Goal: Answer question/provide support: Share knowledge or assist other users

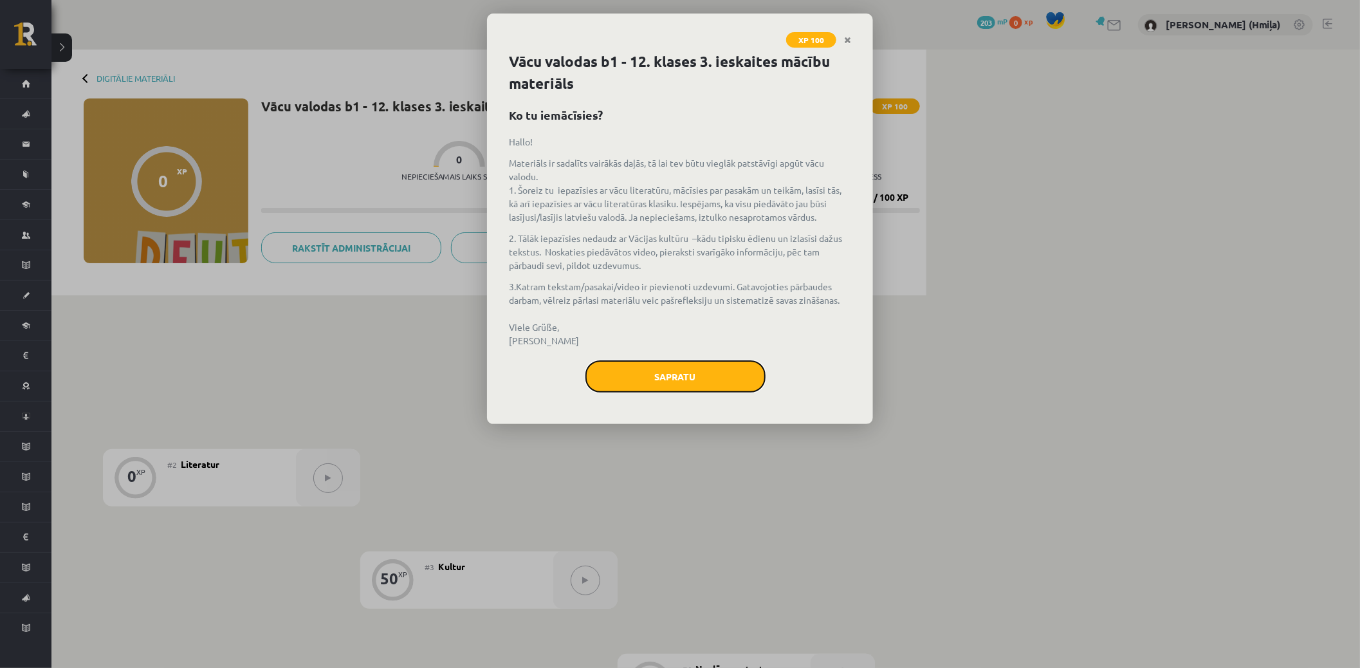
click at [701, 371] on button "Sapratu" at bounding box center [675, 376] width 180 height 32
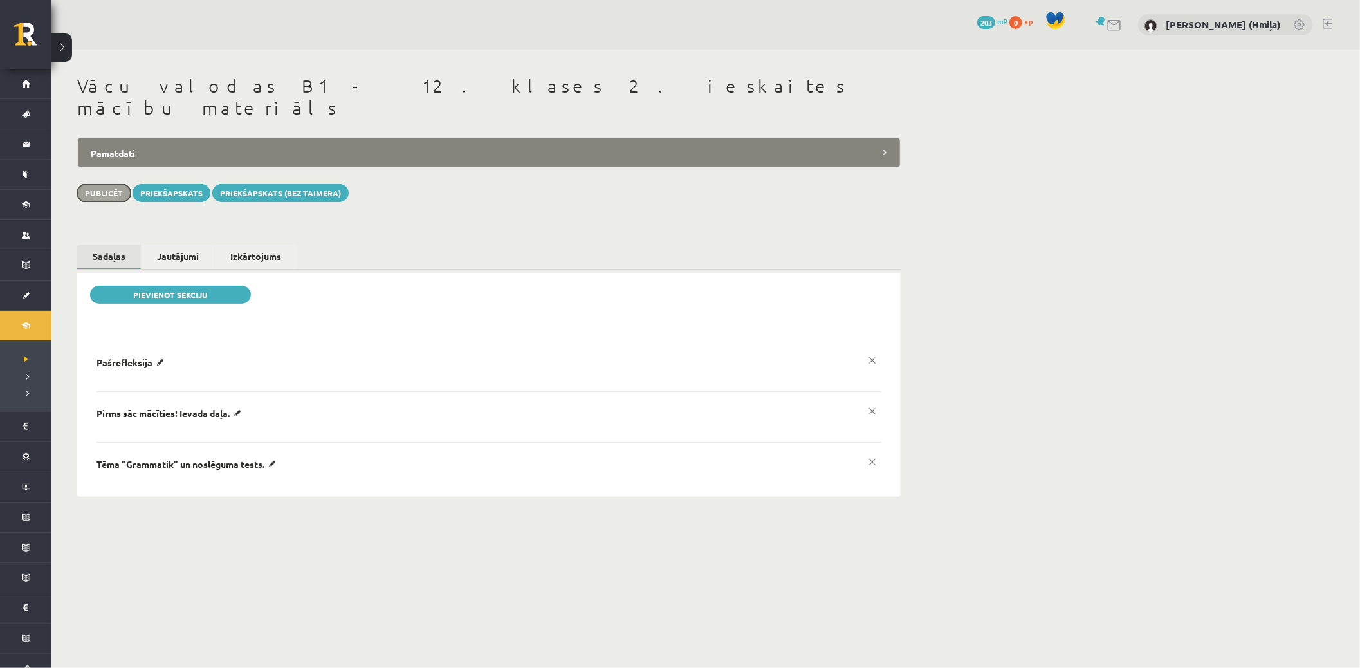
click at [107, 184] on button "Publicēt" at bounding box center [103, 193] width 53 height 18
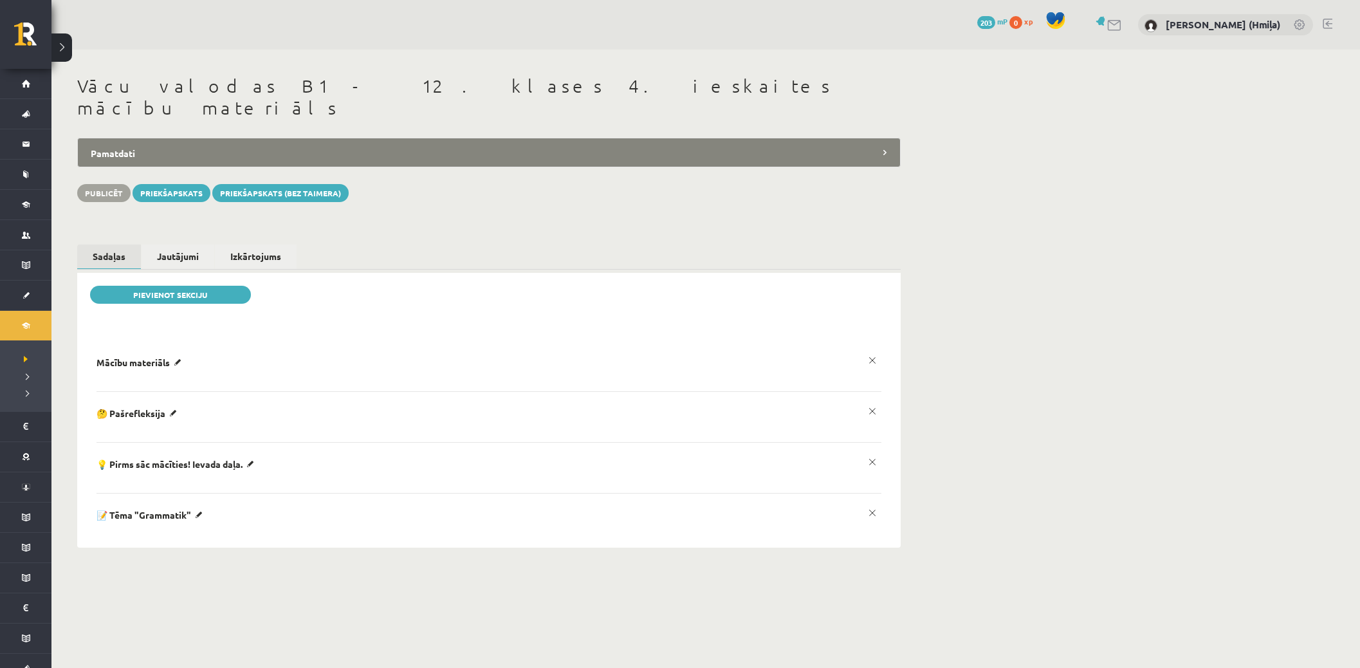
click at [329, 138] on legend "Pamatdati" at bounding box center [488, 153] width 823 height 30
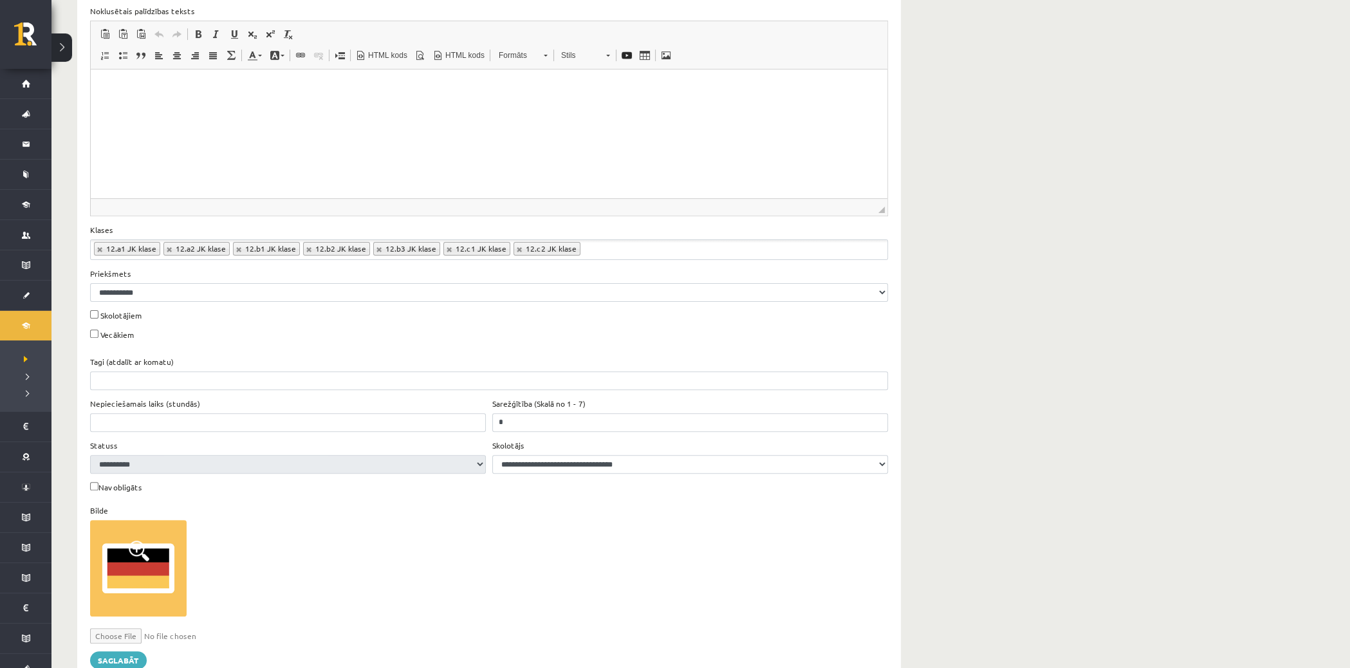
scroll to position [770, 0]
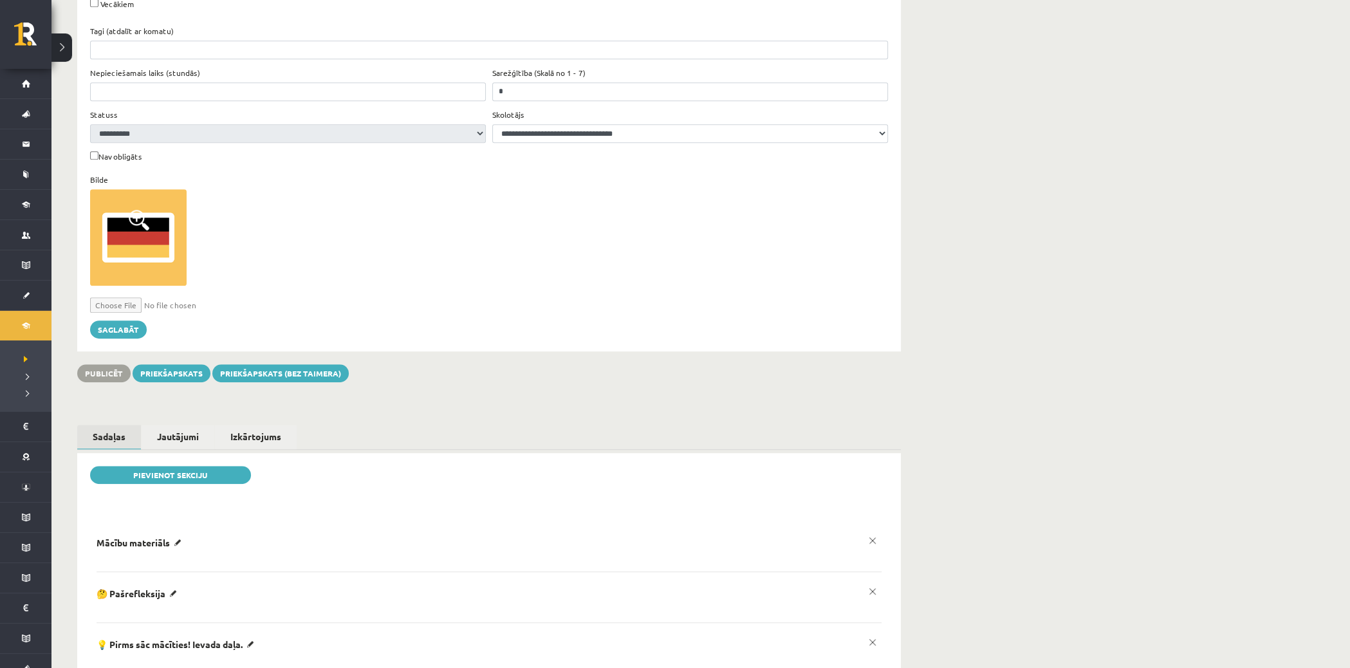
click at [135, 297] on input "file" at bounding box center [166, 304] width 153 height 15
type input "**********"
click at [136, 320] on button "Saglabāt" at bounding box center [118, 329] width 57 height 18
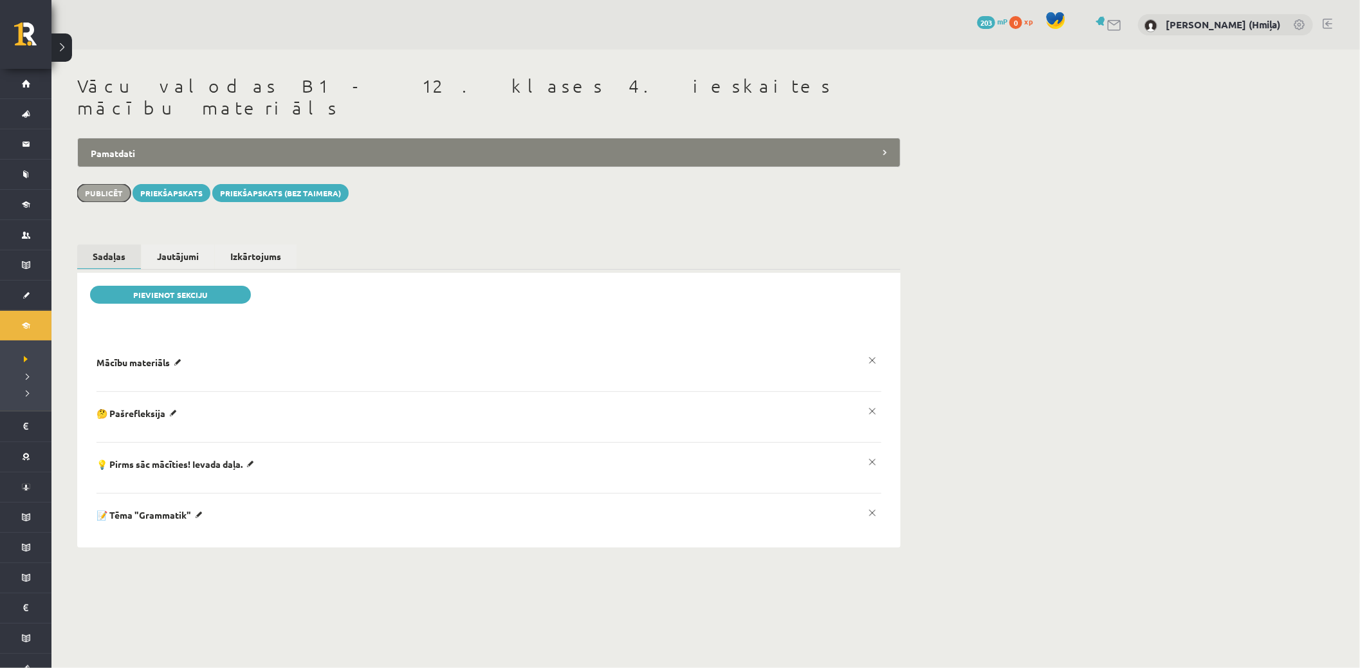
click at [107, 184] on button "Publicēt" at bounding box center [103, 193] width 53 height 18
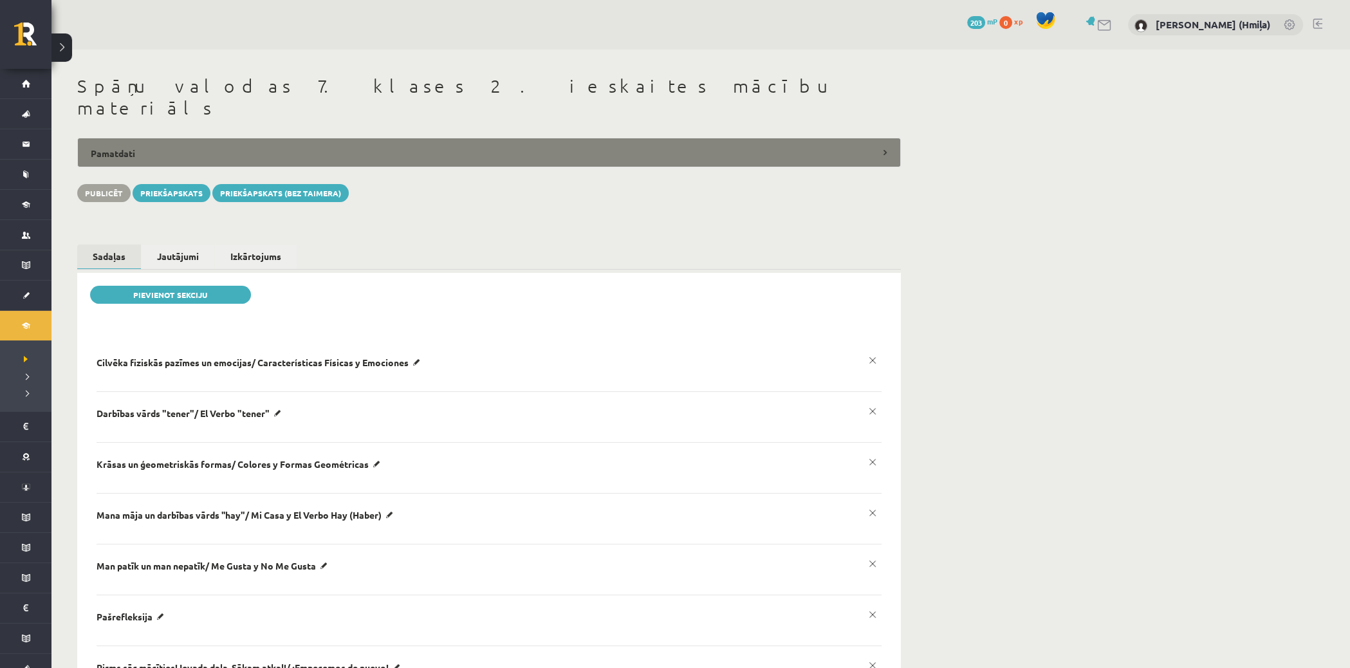
click at [143, 138] on legend "Pamatdati" at bounding box center [488, 153] width 823 height 30
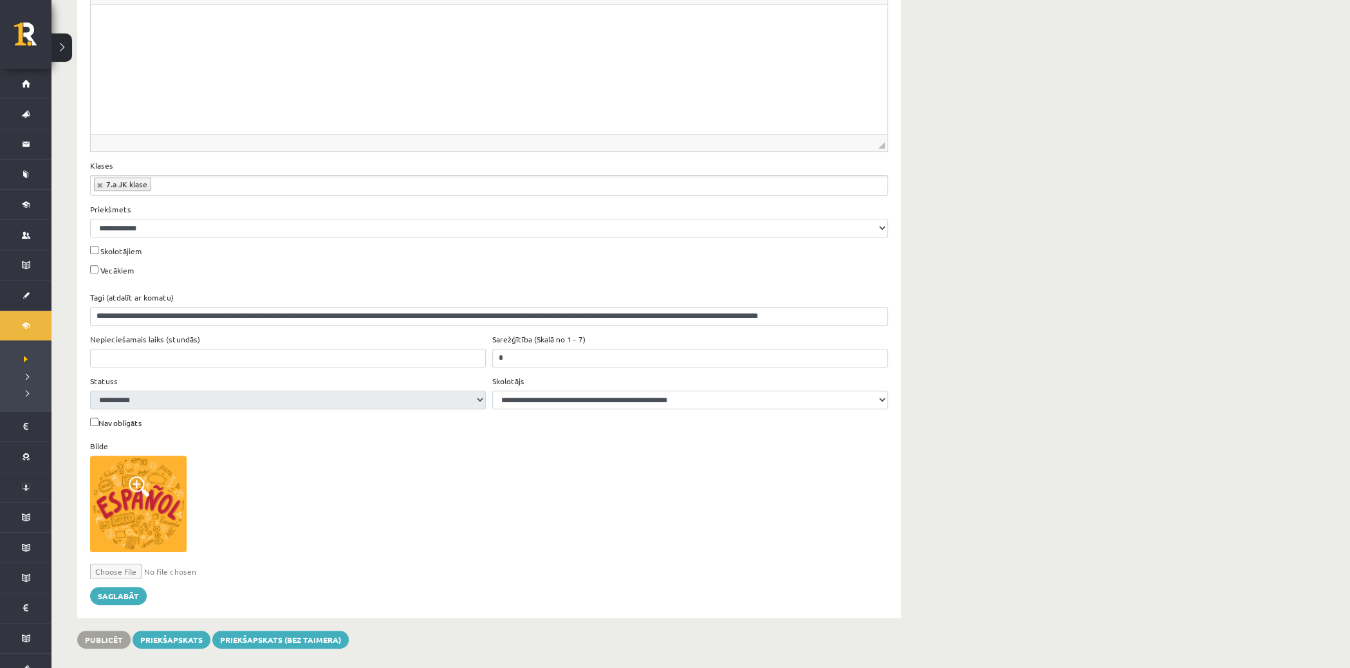
scroll to position [521, 0]
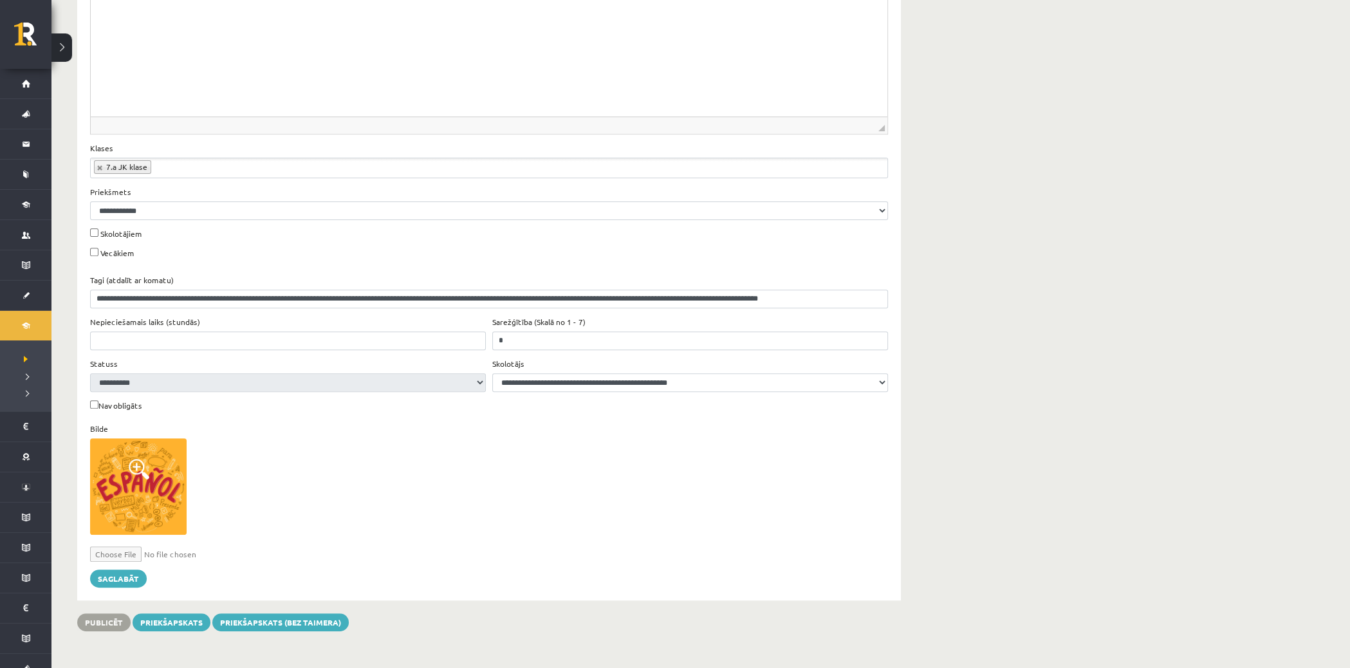
click at [114, 546] on input "file" at bounding box center [166, 553] width 153 height 15
type input "**********"
click at [125, 569] on button "Saglabāt" at bounding box center [118, 578] width 57 height 18
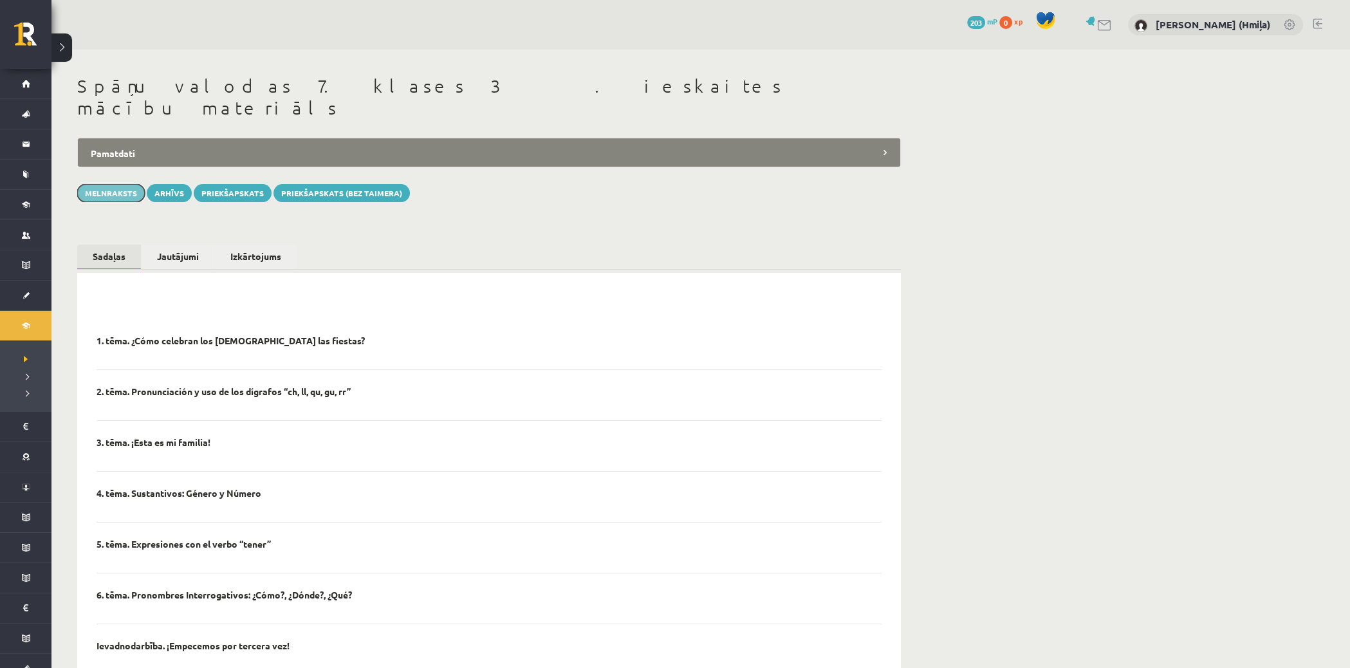
click at [102, 184] on button "Melnraksts" at bounding box center [111, 193] width 68 height 18
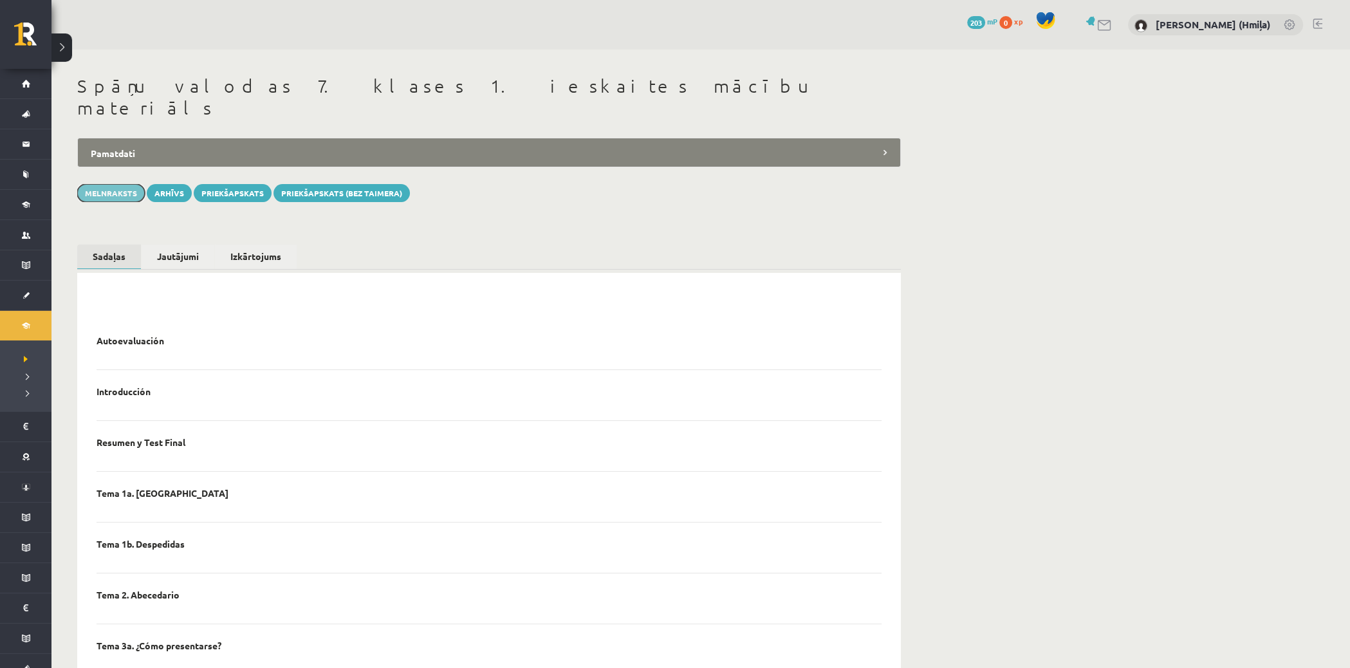
click at [111, 184] on button "Melnraksts" at bounding box center [111, 193] width 68 height 18
click at [130, 184] on button "Melnraksts" at bounding box center [111, 193] width 68 height 18
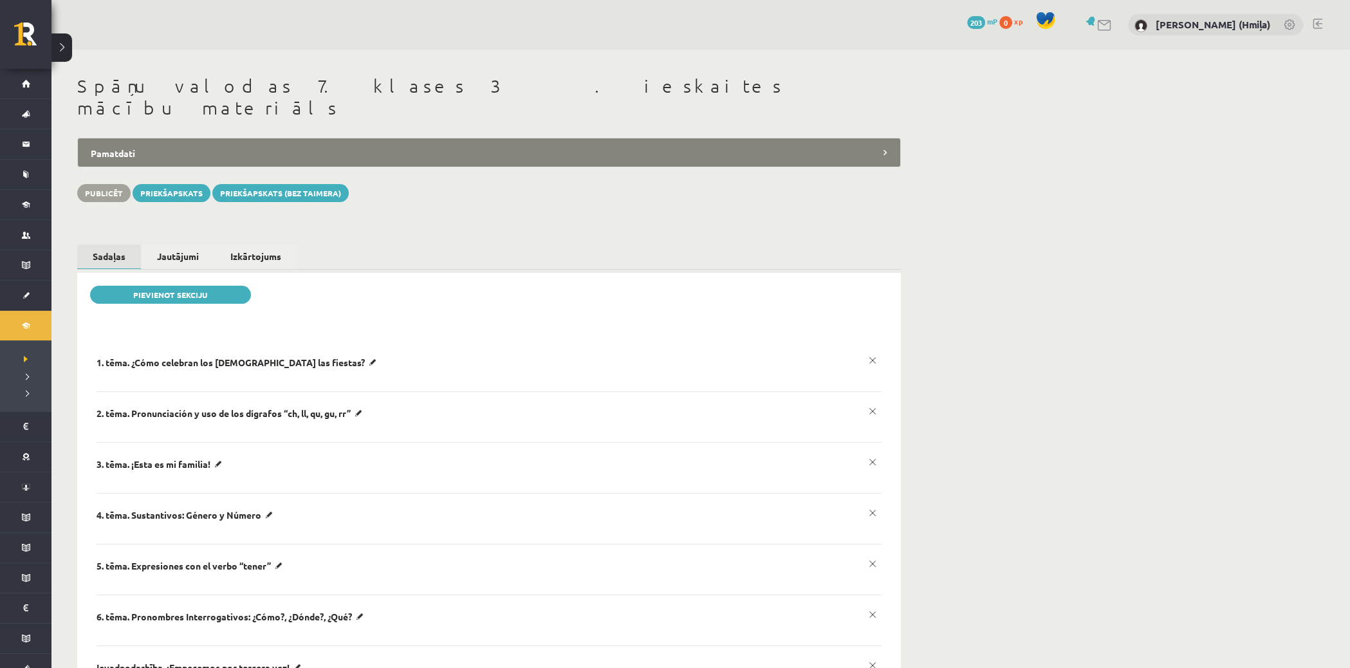
click at [205, 138] on legend "Pamatdati" at bounding box center [488, 153] width 823 height 30
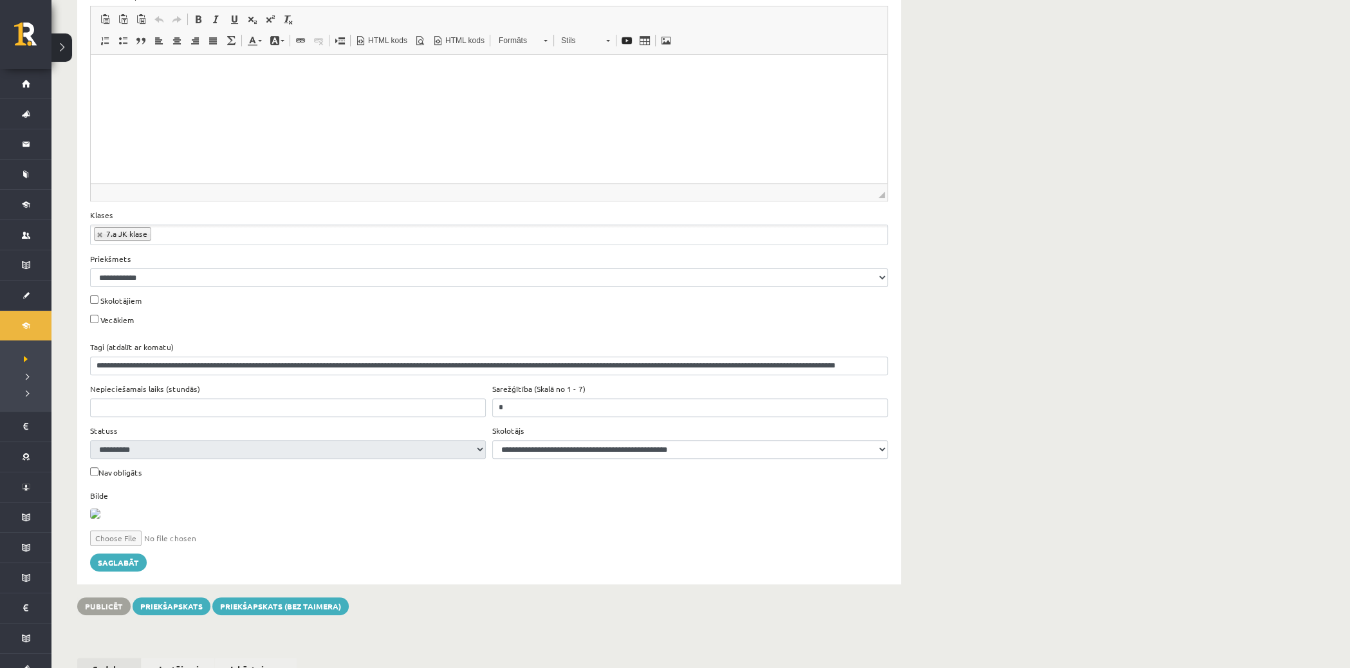
click at [135, 546] on input "file" at bounding box center [166, 537] width 153 height 15
type input "**********"
click at [113, 571] on button "Saglabāt" at bounding box center [118, 562] width 57 height 18
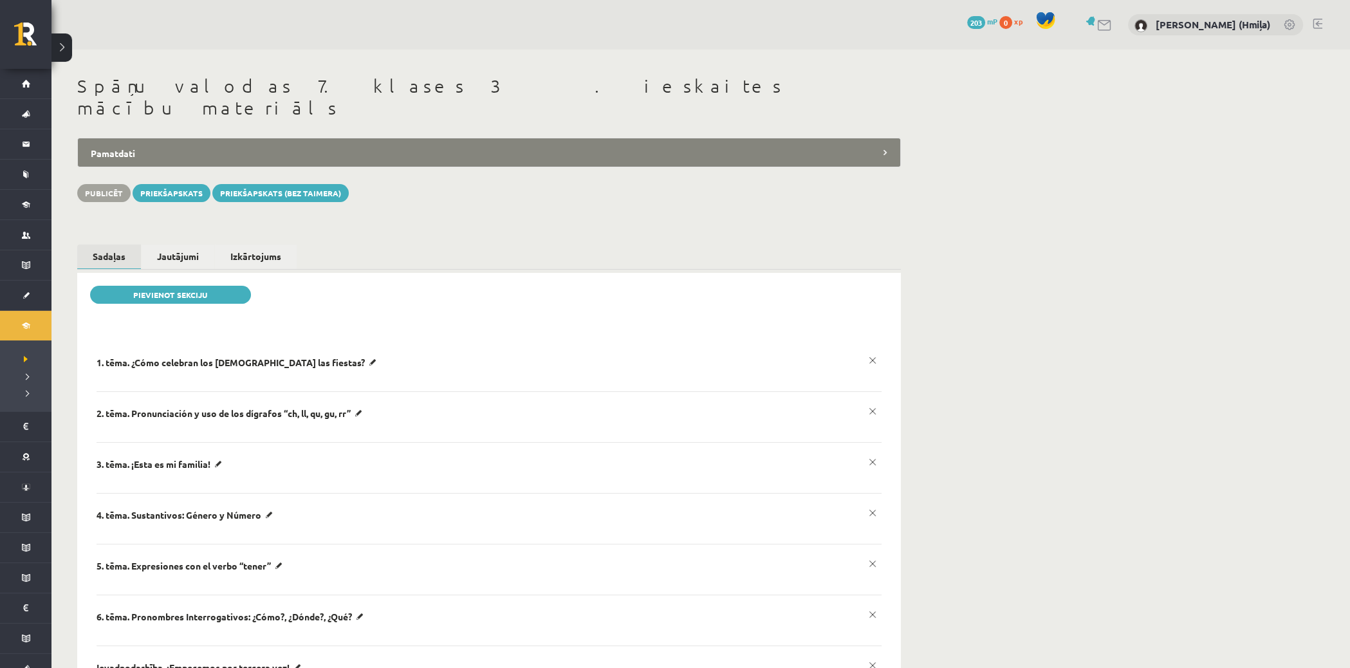
click at [94, 184] on div "Publicēt Priekšapskats Priekšapskats (bez taimera)" at bounding box center [488, 193] width 823 height 18
click at [94, 184] on button "Publicēt" at bounding box center [103, 193] width 53 height 18
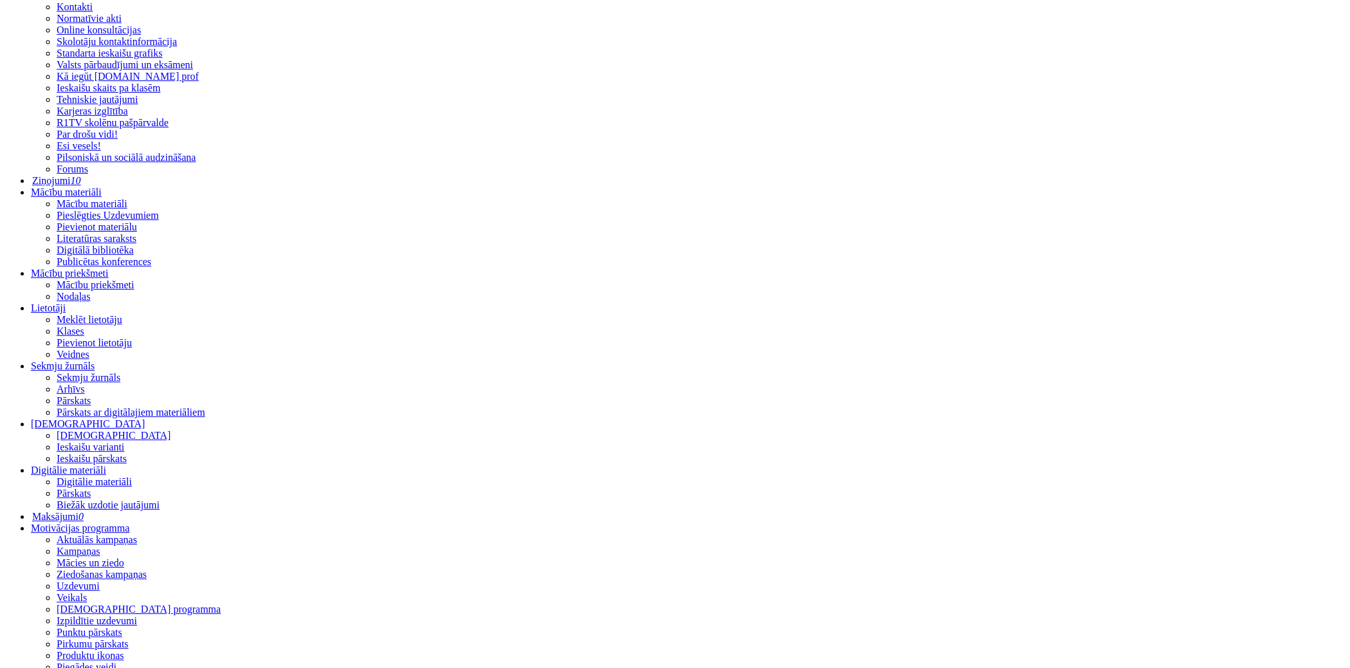
scroll to position [240, 0]
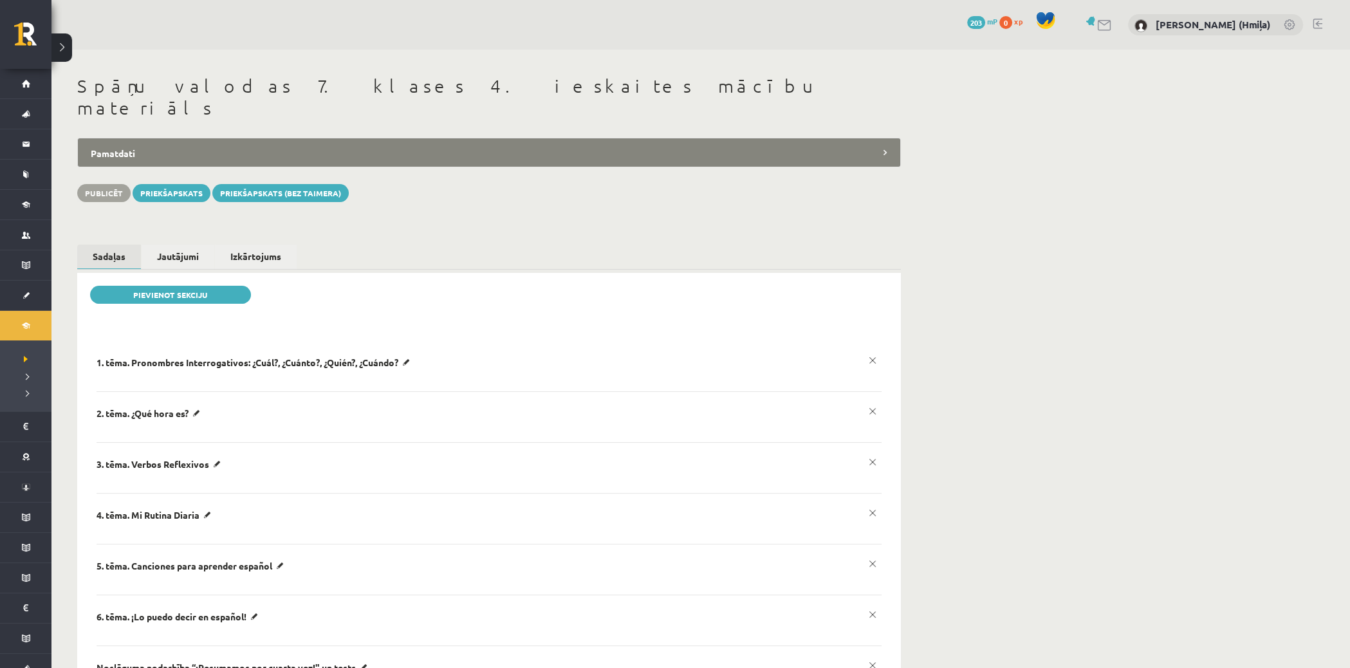
click at [222, 138] on legend "Pamatdati" at bounding box center [488, 153] width 823 height 30
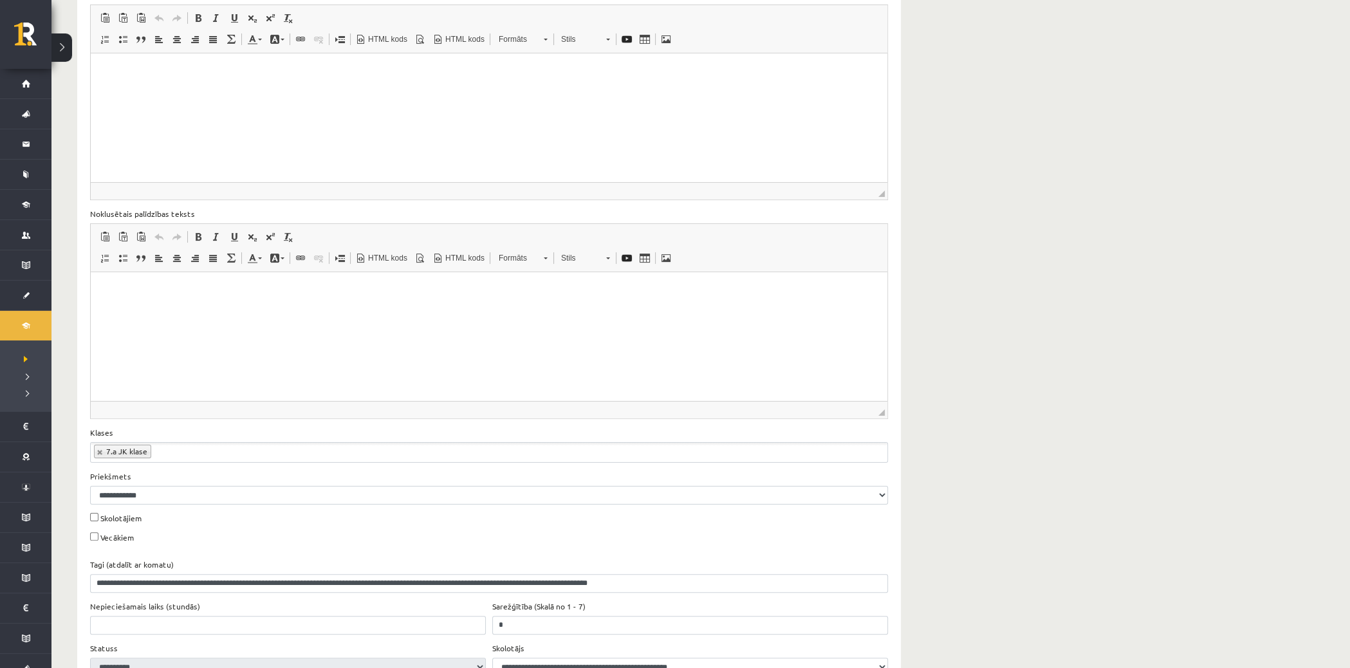
scroll to position [486, 0]
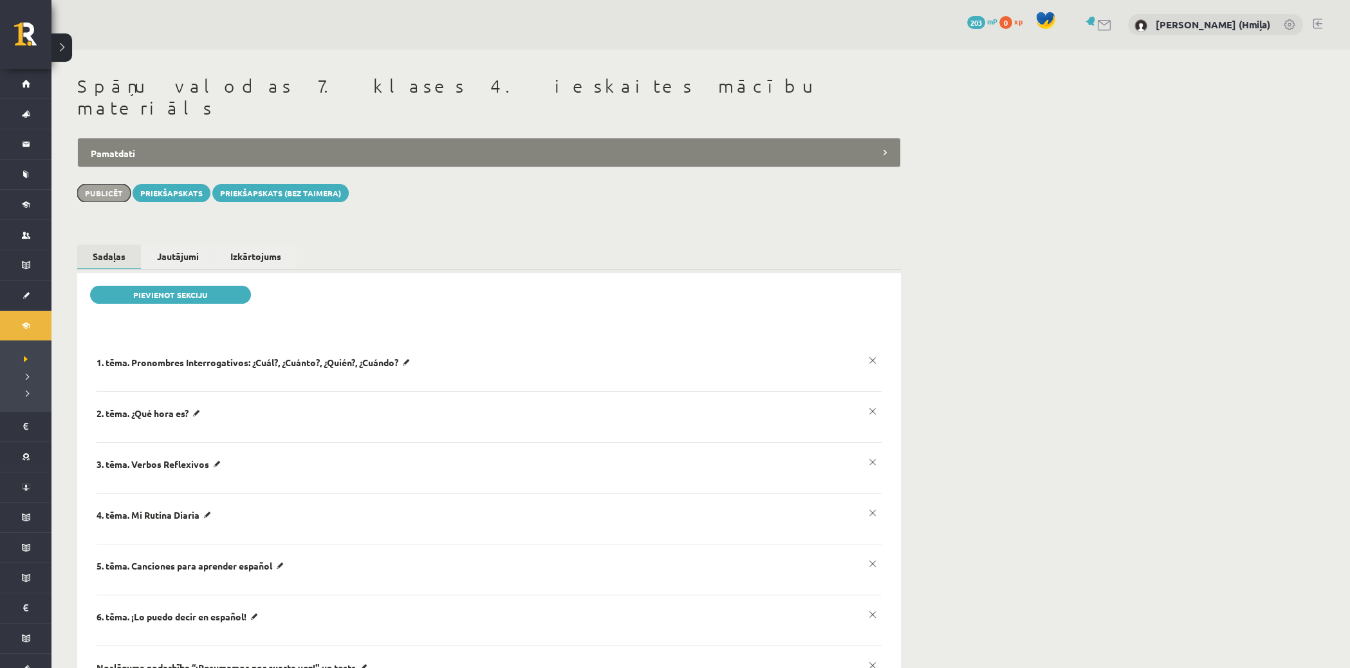
click at [117, 184] on button "Publicēt" at bounding box center [103, 193] width 53 height 18
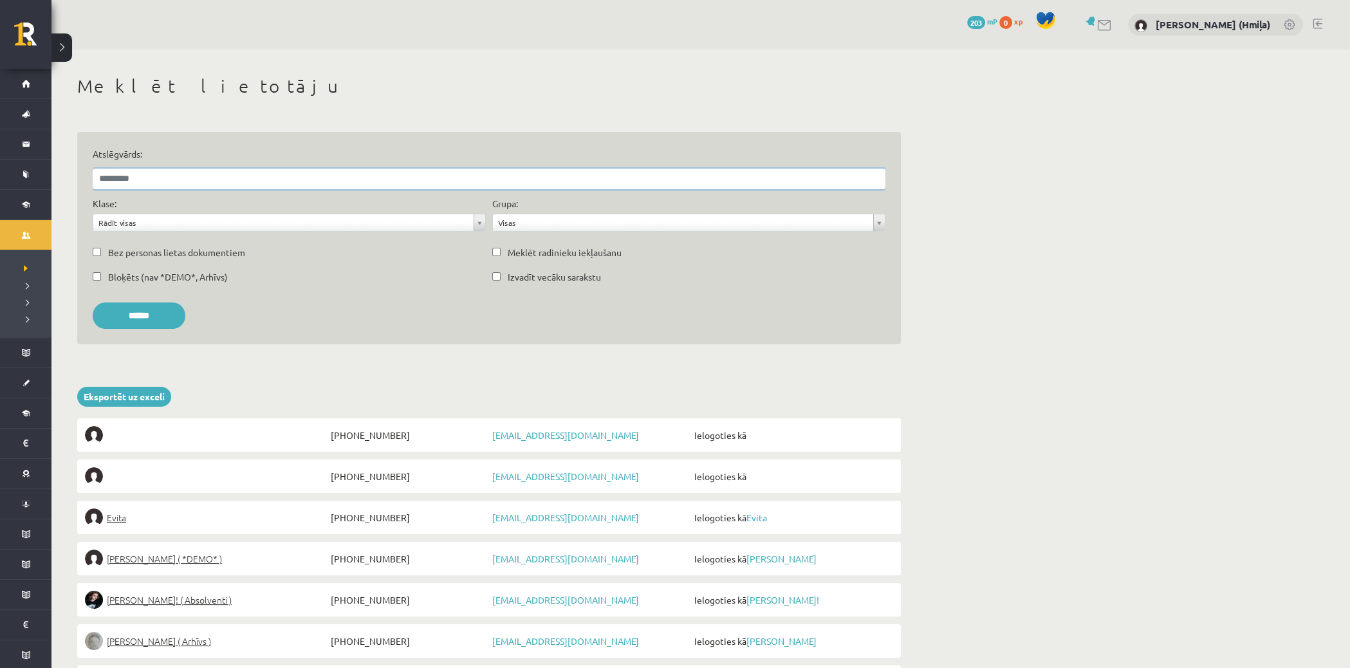
click at [397, 176] on input "Atslēgvārds:" at bounding box center [489, 179] width 793 height 21
type input "**********"
click at [93, 302] on input "******" at bounding box center [139, 315] width 93 height 26
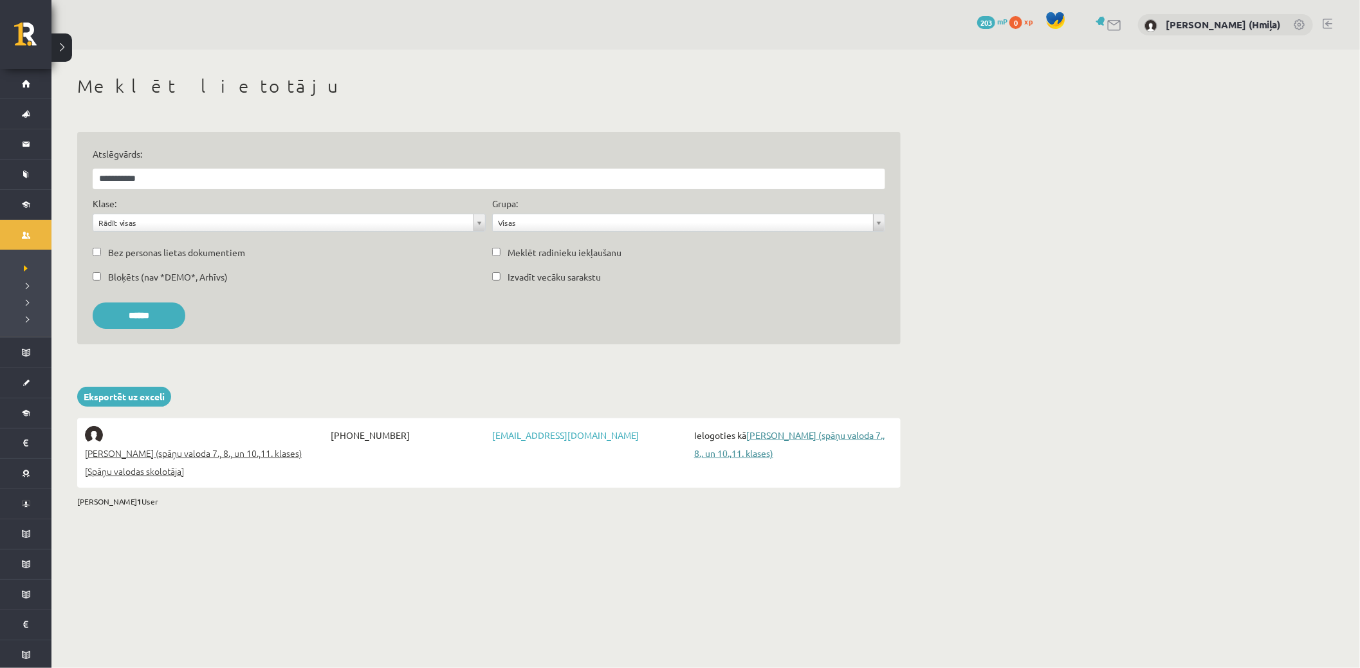
click at [733, 452] on link "[PERSON_NAME] (spāņu valoda 7., 8., un 10.,11. klases)" at bounding box center [789, 444] width 190 height 30
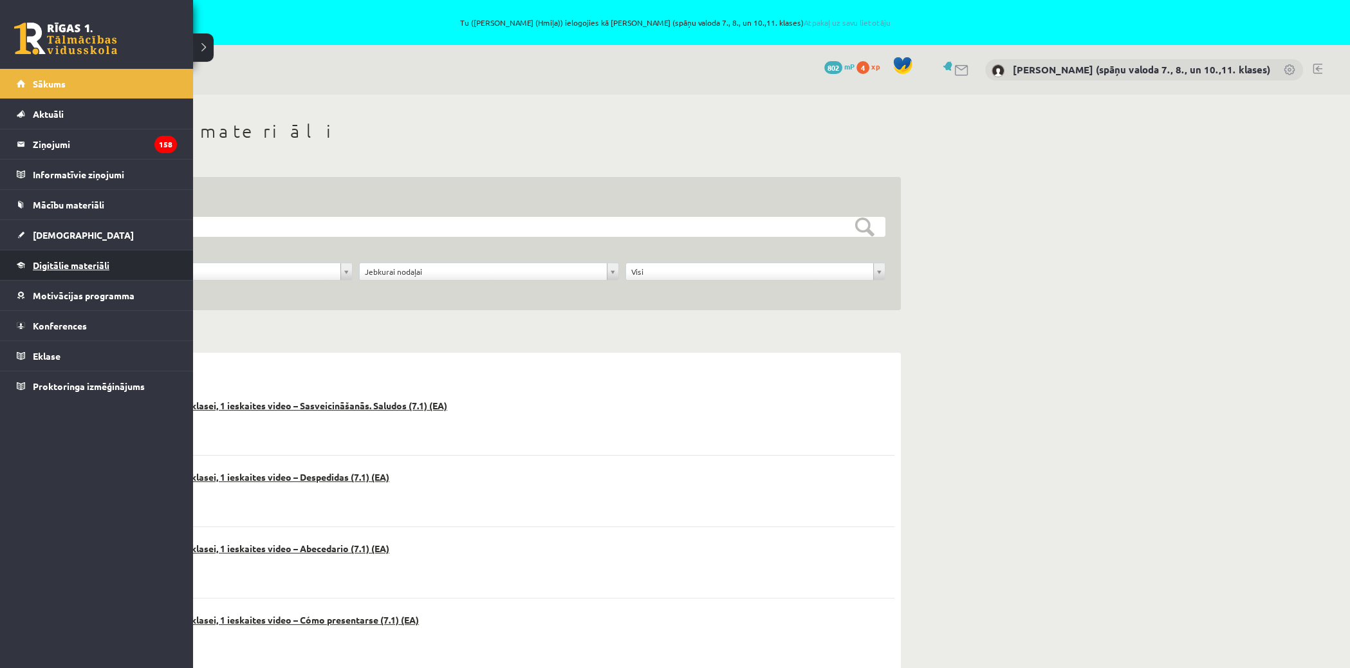
click at [48, 264] on span "Digitālie materiāli" at bounding box center [71, 265] width 77 height 12
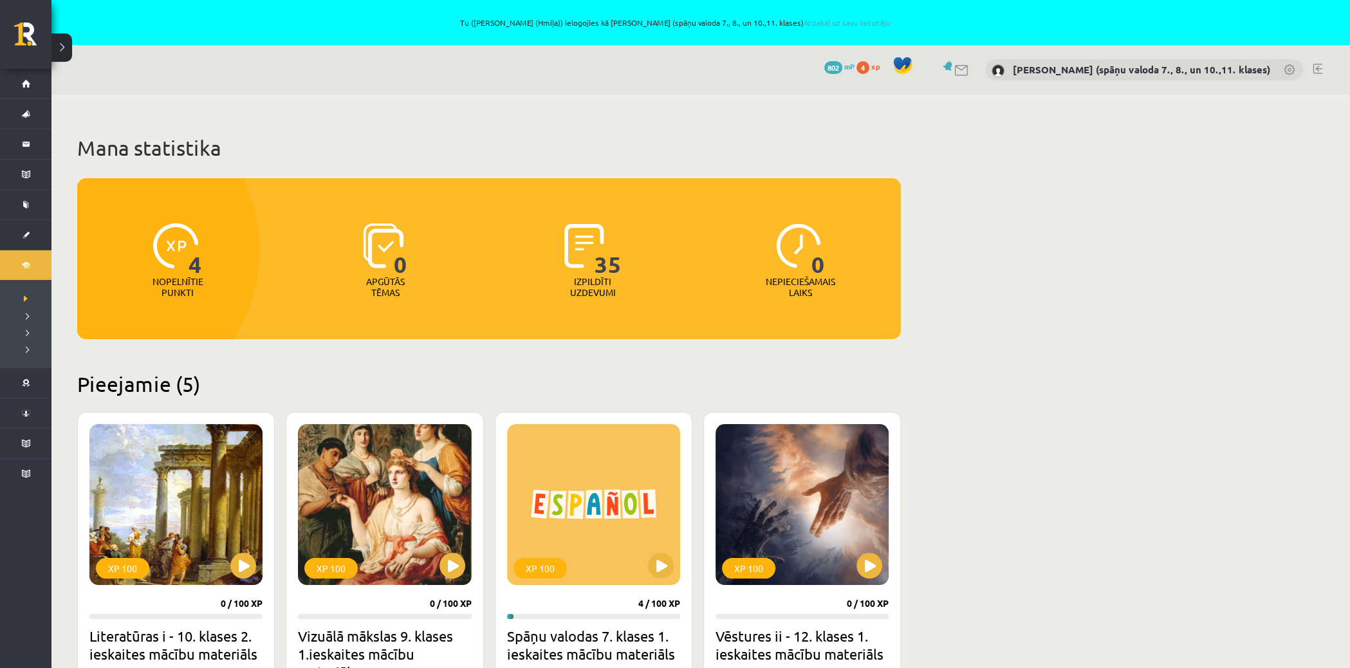
click at [816, 28] on div "Tu (Anastasiia Khmil (Hmiļa)) ielogojies kā Signe Sirmā (spāņu valoda 7., 8., u…" at bounding box center [675, 22] width 1350 height 45
click at [818, 23] on link "Atpakaļ uz savu lietotāju" at bounding box center [847, 22] width 87 height 10
